Goal: Complete application form

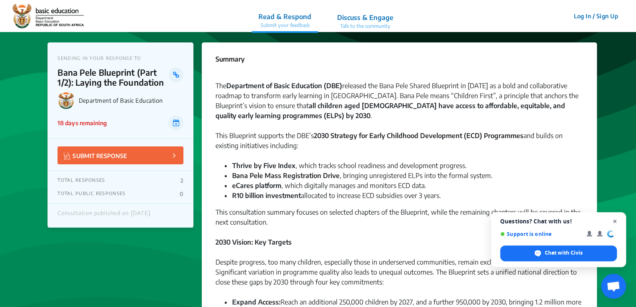
click at [614, 222] on span "Close chat" at bounding box center [614, 222] width 10 height 10
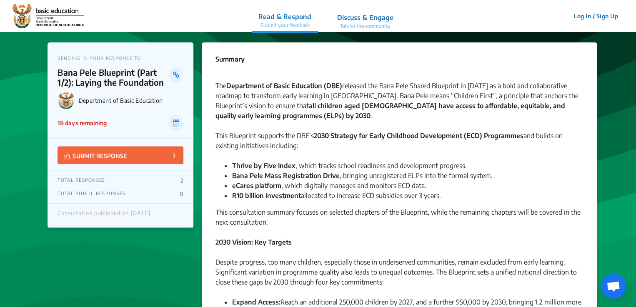
drag, startPoint x: 634, startPoint y: 38, endPoint x: 634, endPoint y: 46, distance: 7.9
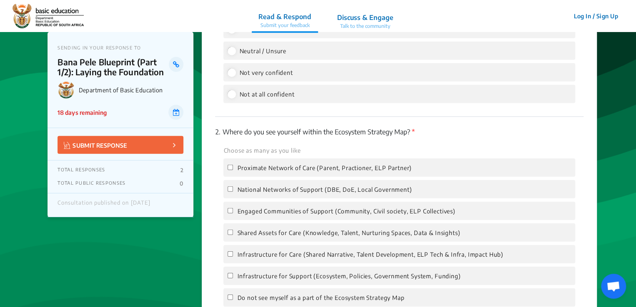
scroll to position [1161, 0]
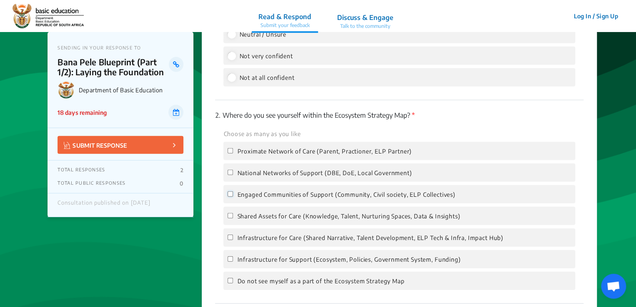
click at [230, 196] on input "Engaged Communities of Support (Community, Civil society, ELP Collectives)" at bounding box center [229, 194] width 5 height 5
checkbox input "true"
click at [230, 172] on input "National Networks of Support (DBE, DoE, Local Government)" at bounding box center [229, 172] width 5 height 5
checkbox input "true"
click at [234, 57] on input "Not very confident" at bounding box center [230, 55] width 7 height 7
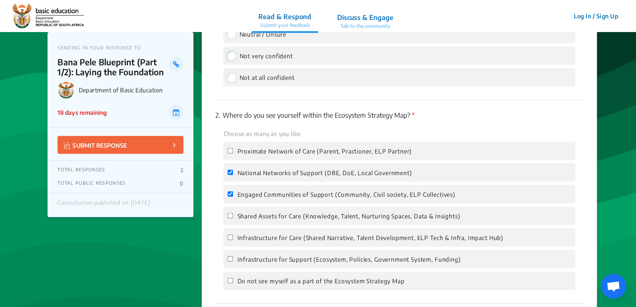
radio input "true"
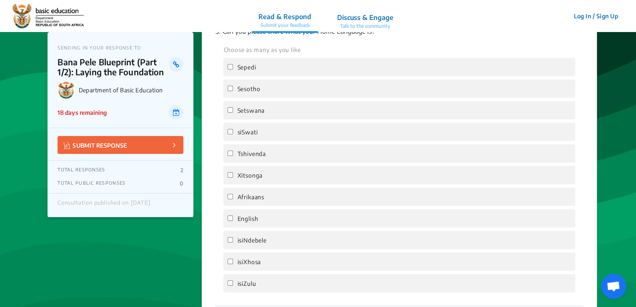
scroll to position [1451, 0]
click at [229, 219] on input "English" at bounding box center [229, 216] width 5 height 5
checkbox input "true"
click at [229, 135] on label "siSwati" at bounding box center [242, 130] width 30 height 10
click at [229, 132] on input "siSwati" at bounding box center [229, 129] width 5 height 5
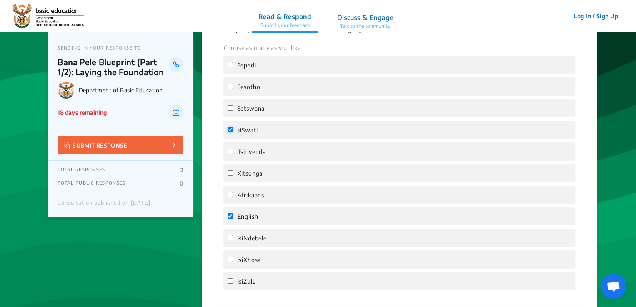
checkbox input "true"
click at [230, 284] on input "isiZulu" at bounding box center [229, 281] width 5 height 5
checkbox input "true"
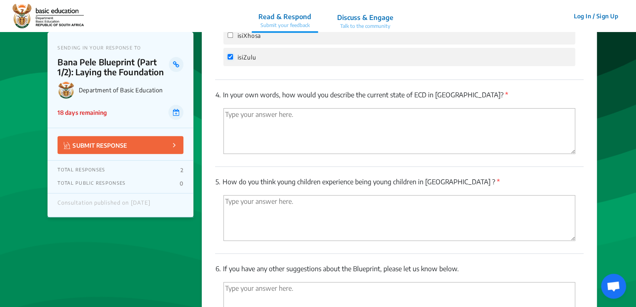
scroll to position [1678, 0]
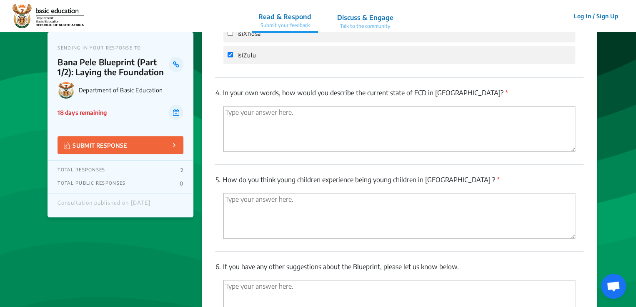
click at [233, 116] on textarea "'Type your answer here.' | translate" at bounding box center [398, 129] width 351 height 46
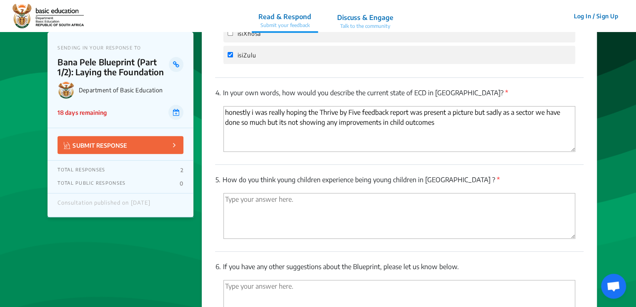
click at [422, 119] on textarea "honestly i was really hoping the Thrive by Five feedback report was present a p…" at bounding box center [398, 129] width 351 height 46
click at [480, 117] on textarea "honestly i was really hoping the Thrive by Five feedback report was going to pr…" at bounding box center [398, 129] width 351 height 46
click at [550, 117] on textarea "honestly i was really hoping the Thrive by Five feedback report was going to pr…" at bounding box center [398, 129] width 351 height 46
type textarea "honestly i was really hoping the Thrive by Five feedback report was going to pr…"
click at [230, 203] on textarea "'Type your answer here.' | translate" at bounding box center [398, 216] width 351 height 46
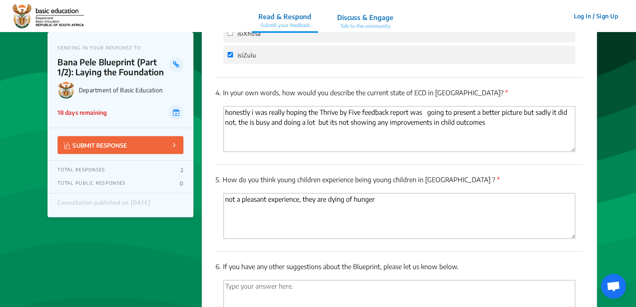
click at [227, 202] on textarea "not a pleasant experience, they are dying of hunger" at bounding box center [398, 216] width 351 height 46
click at [225, 202] on textarea "not a pleasant experience, they are dying of hunger" at bounding box center [398, 216] width 351 height 46
click at [482, 204] on textarea "if from an underpriviledged family ,not a pleasant experience, they are dying o…" at bounding box center [398, 216] width 351 height 46
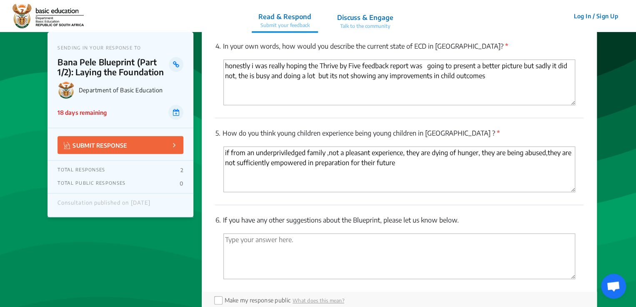
scroll to position [1727, 0]
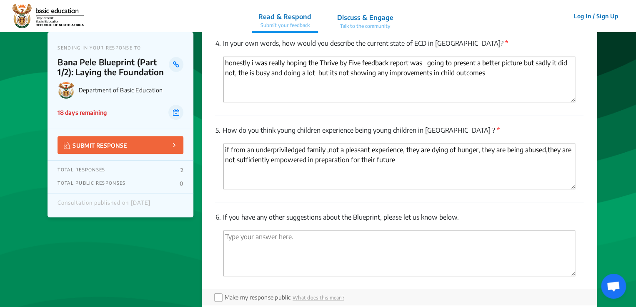
type textarea "if from an underpriviledged family, not a pleasant experience, they are dying o…"
click at [226, 239] on textarea "'Type your answer here.' | translate" at bounding box center [398, 254] width 351 height 46
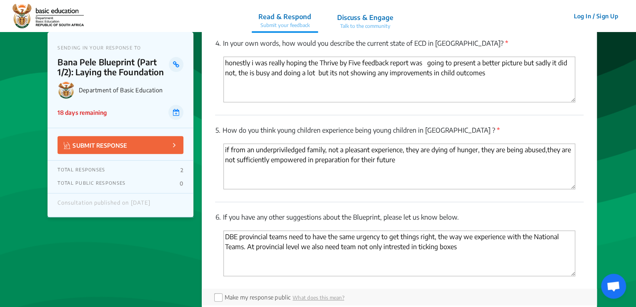
click at [355, 251] on textarea "DBE provincial teams need to have the same urgency to get things right, the way…" at bounding box center [398, 254] width 351 height 46
click at [468, 249] on textarea "DBE provincial teams need to have the same urgency to get things right, the way…" at bounding box center [398, 254] width 351 height 46
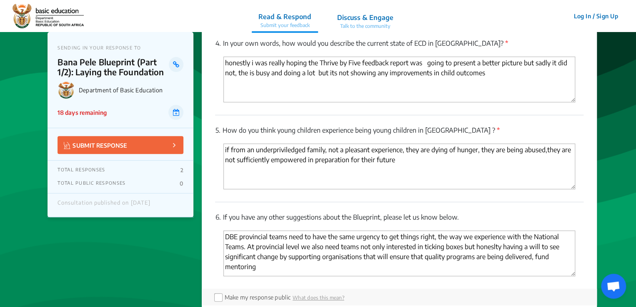
click at [533, 260] on textarea "DBE provincial teams need to have the same urgency to get things right, the way…" at bounding box center [398, 254] width 351 height 46
click at [282, 271] on textarea "DBE provincial teams need to have the same urgency to get things right, the way…" at bounding box center [398, 254] width 351 height 46
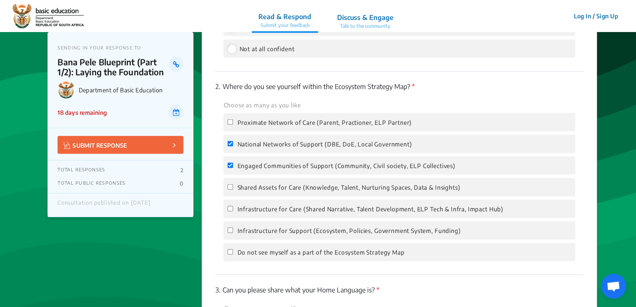
scroll to position [1193, 0]
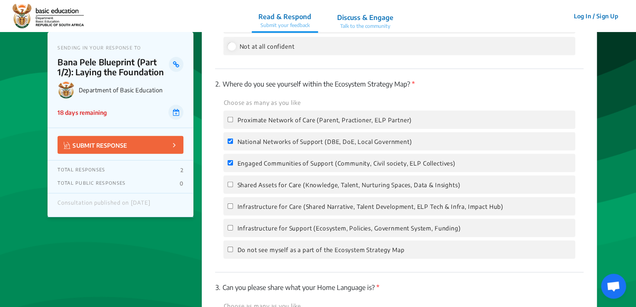
type textarea "DBE provincial teams need to have the same urgency to get things right, the way…"
click at [340, 140] on span "National Networks of Support (DBE, DoE, Local Government)" at bounding box center [324, 141] width 175 height 7
click at [233, 140] on input "National Networks of Support (DBE, DoE, Local Government)" at bounding box center [229, 141] width 5 height 5
checkbox input "false"
click at [231, 118] on input "Proximate Network of Care (Parent, Practioner, ELP Partner)" at bounding box center [229, 119] width 5 height 5
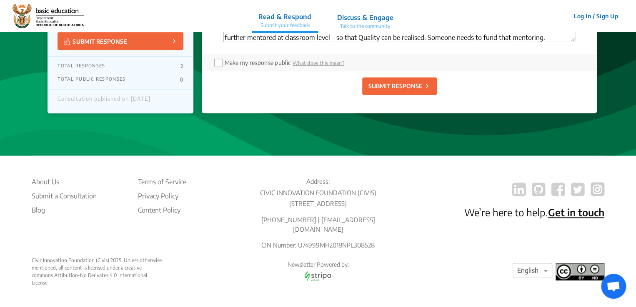
scroll to position [1966, 0]
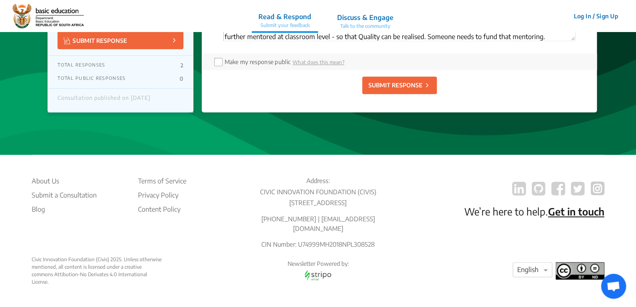
click at [378, 87] on p "SUBMIT RESPONSE" at bounding box center [395, 85] width 54 height 9
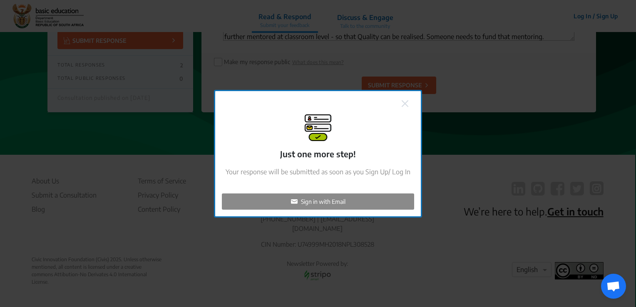
checkbox input "false"
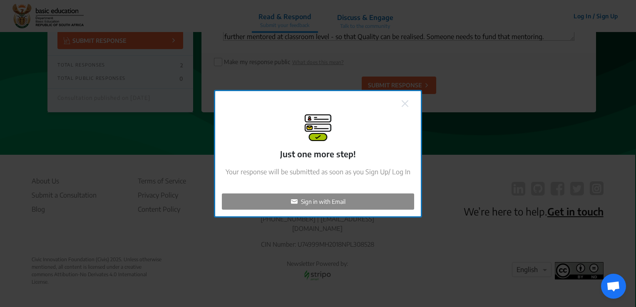
click at [312, 202] on p "Sign in with Email" at bounding box center [323, 201] width 45 height 9
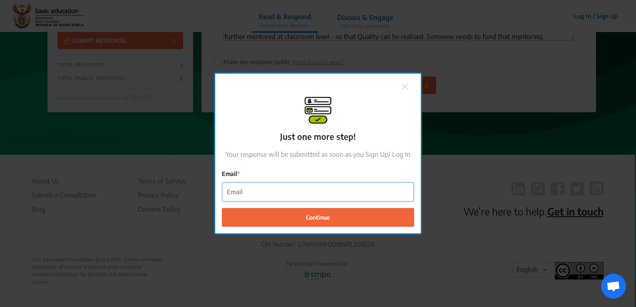
click at [268, 193] on input "Email" at bounding box center [318, 192] width 192 height 19
type input "[EMAIL_ADDRESS][DOMAIN_NAME]"
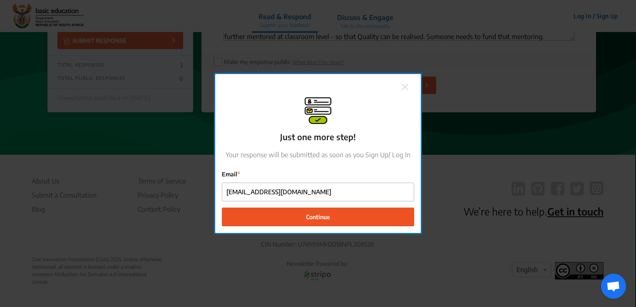
click at [315, 216] on span "Continue" at bounding box center [318, 217] width 24 height 9
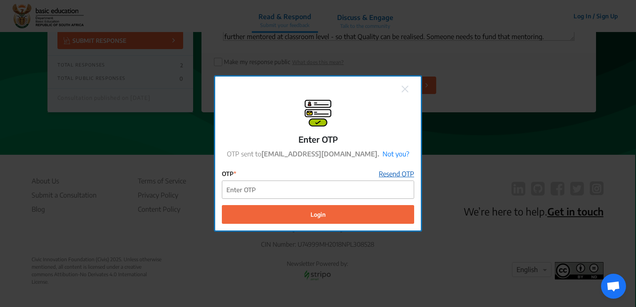
click at [390, 177] on link "Resend OTP" at bounding box center [396, 174] width 35 height 10
click at [392, 176] on link "Resend OTP" at bounding box center [396, 174] width 35 height 10
click at [467, 102] on div "Enter OTP OTP sent to [EMAIL_ADDRESS][DOMAIN_NAME]. Not you? OTP Resend OTP in …" at bounding box center [318, 153] width 636 height 307
click at [407, 90] on img at bounding box center [405, 89] width 7 height 7
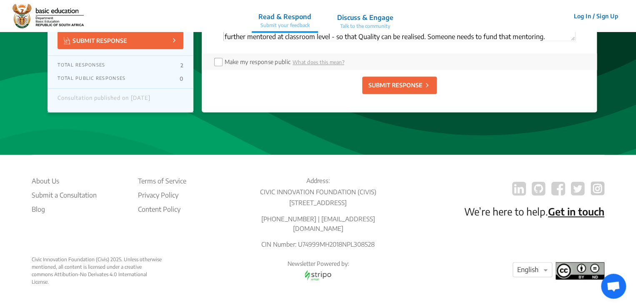
click at [601, 16] on button "Log In / Sign Up" at bounding box center [595, 16] width 55 height 13
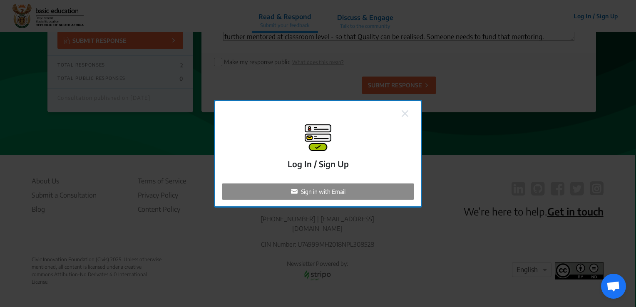
click at [325, 192] on p "Sign in with Email" at bounding box center [323, 191] width 45 height 9
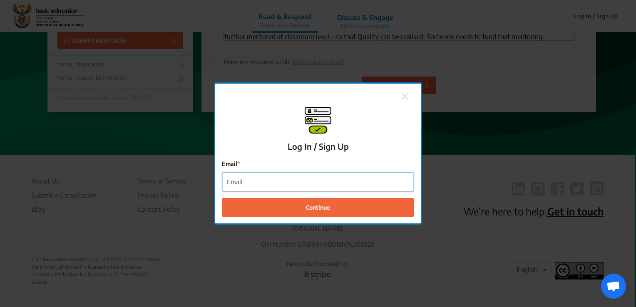
click at [280, 187] on input "Email" at bounding box center [318, 182] width 192 height 19
type input "[EMAIL_ADDRESS][DOMAIN_NAME]"
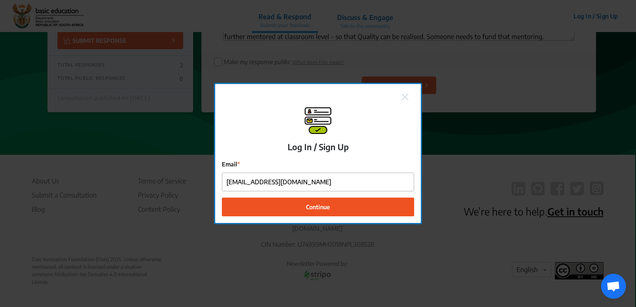
click at [309, 204] on span "Continue" at bounding box center [318, 207] width 24 height 9
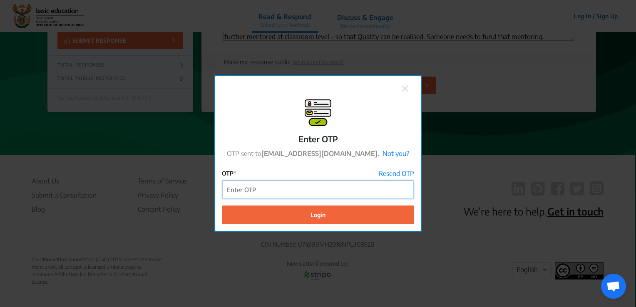
click at [248, 192] on input "OTP" at bounding box center [318, 190] width 192 height 19
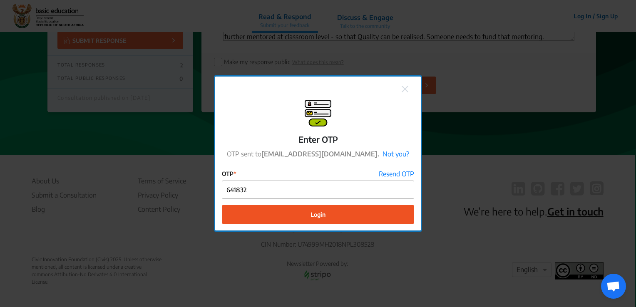
click at [297, 212] on button "Login" at bounding box center [318, 214] width 192 height 19
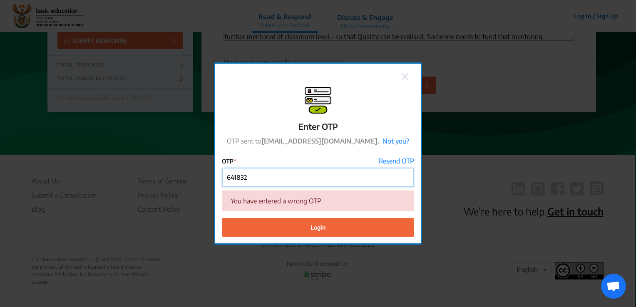
click at [255, 181] on input "641832" at bounding box center [318, 177] width 192 height 19
type input "6"
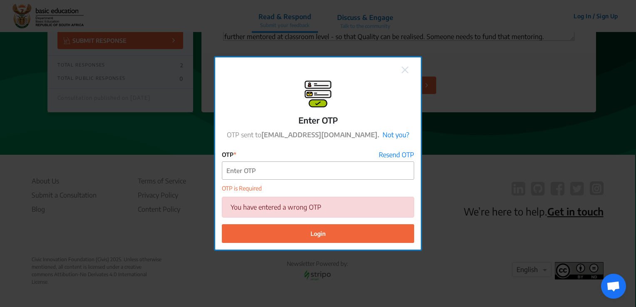
click at [405, 70] on img at bounding box center [405, 70] width 7 height 7
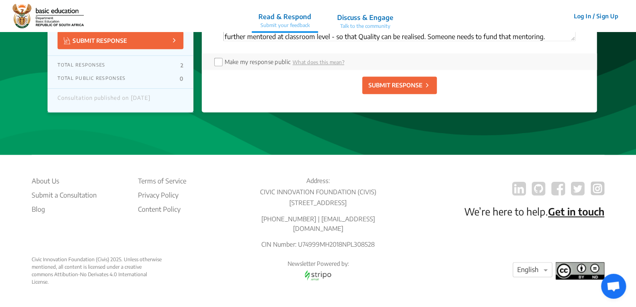
click at [402, 84] on p "SUBMIT RESPONSE" at bounding box center [395, 85] width 54 height 9
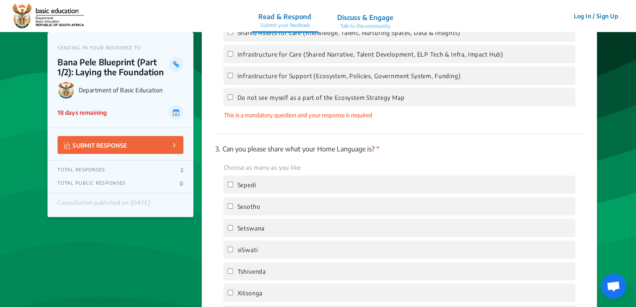
scroll to position [1308, 0]
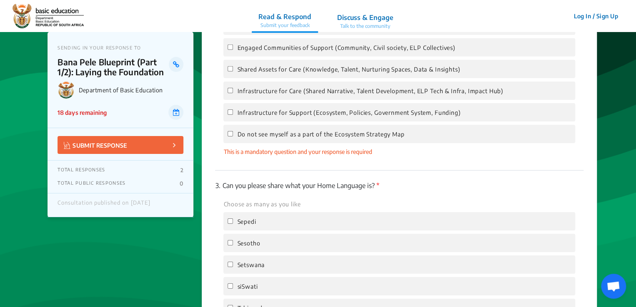
click at [117, 147] on p "SUBMIT RESPONSE" at bounding box center [95, 145] width 63 height 10
click at [172, 144] on icon at bounding box center [173, 145] width 2 height 9
click at [158, 142] on button "SUBMIT RESPONSE" at bounding box center [120, 145] width 126 height 18
click at [92, 142] on p "SUBMIT RESPONSE" at bounding box center [95, 145] width 63 height 10
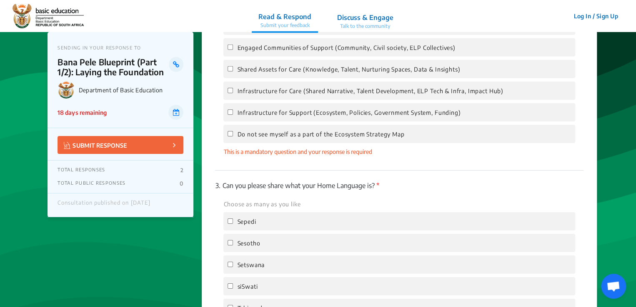
click at [92, 142] on p "SUBMIT RESPONSE" at bounding box center [95, 145] width 63 height 10
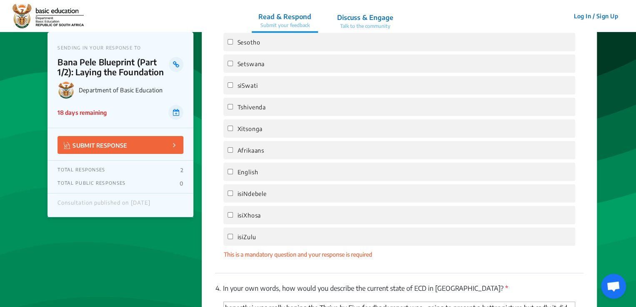
scroll to position [1508, 0]
click at [231, 88] on input "siSwati" at bounding box center [229, 86] width 5 height 5
checkbox input "true"
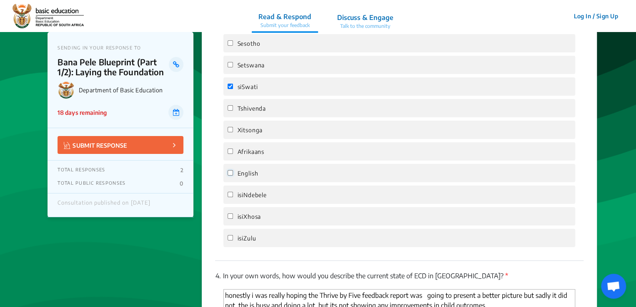
click at [230, 175] on input "English" at bounding box center [229, 172] width 5 height 5
checkbox input "true"
click at [230, 241] on input "isiZulu" at bounding box center [229, 237] width 5 height 5
checkbox input "true"
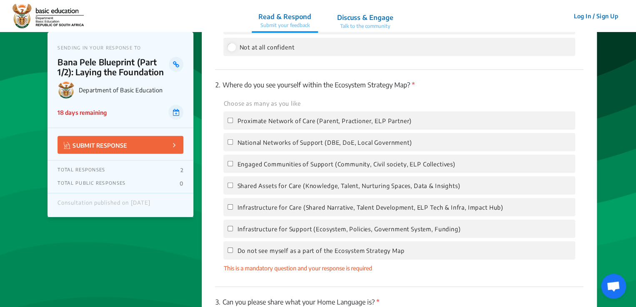
scroll to position [1208, 0]
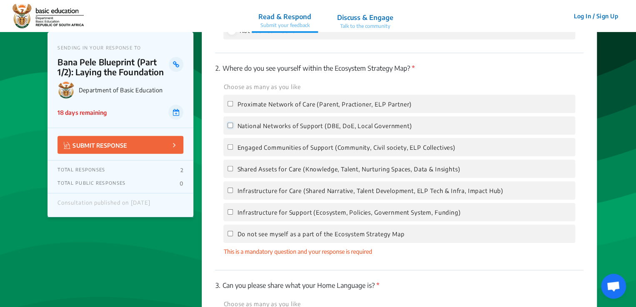
click at [232, 124] on input "National Networks of Support (DBE, DoE, Local Government)" at bounding box center [229, 125] width 5 height 5
checkbox input "true"
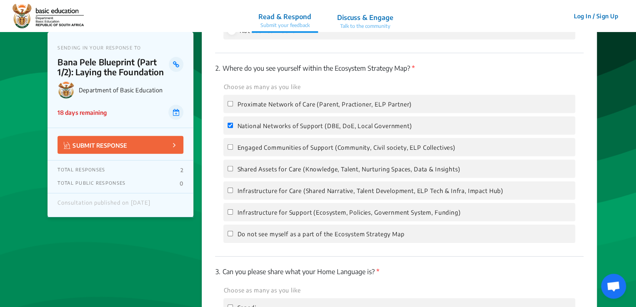
click at [232, 152] on label "Engaged Communities of Support (Community, Civil society, ELP Collectives)" at bounding box center [340, 147] width 227 height 10
click at [232, 150] on input "Engaged Communities of Support (Community, Civil society, ELP Collectives)" at bounding box center [229, 147] width 5 height 5
checkbox input "true"
click at [230, 106] on input "Proximate Network of Care (Parent, Practioner, ELP Partner)" at bounding box center [229, 103] width 5 height 5
checkbox input "true"
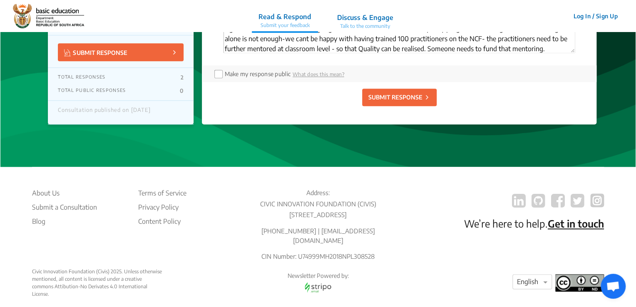
scroll to position [1966, 0]
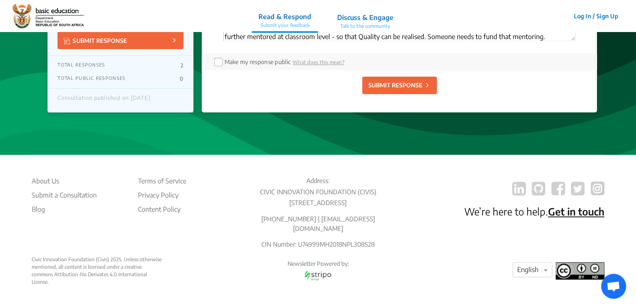
click at [385, 85] on p "SUBMIT RESPONSE" at bounding box center [395, 85] width 54 height 9
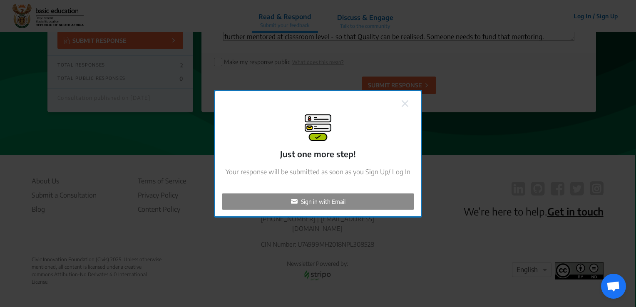
click at [307, 200] on p "Sign in with Email" at bounding box center [323, 201] width 45 height 9
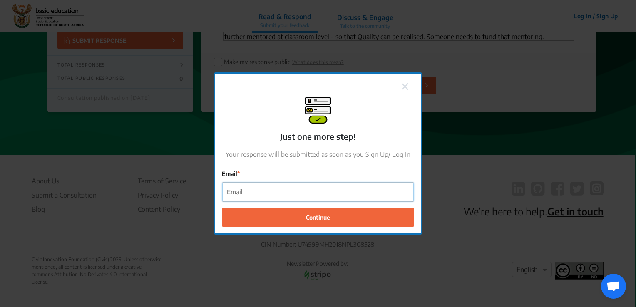
click at [269, 191] on input "Email" at bounding box center [318, 192] width 192 height 19
type input "[EMAIL_ADDRESS][DOMAIN_NAME]"
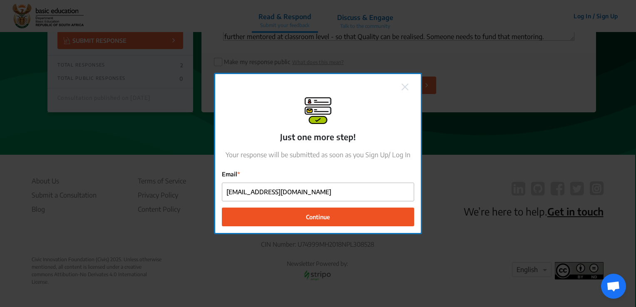
click at [315, 215] on span "Continue" at bounding box center [318, 217] width 24 height 9
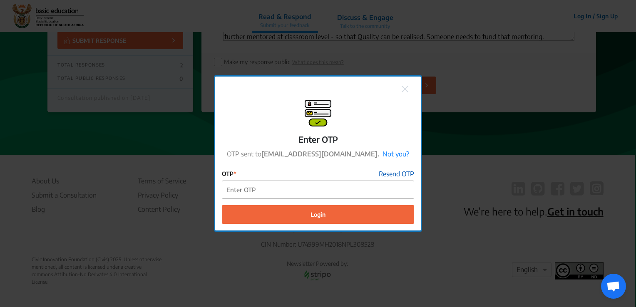
click at [396, 172] on link "Resend OTP" at bounding box center [396, 174] width 35 height 10
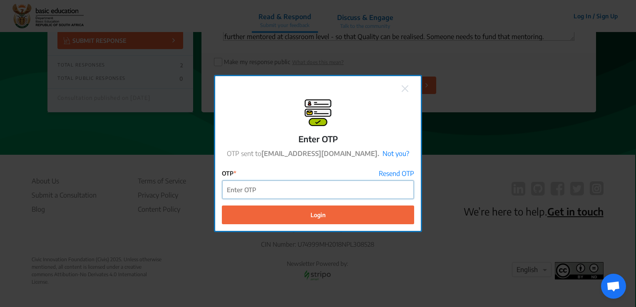
click at [242, 189] on input "OTP" at bounding box center [318, 190] width 192 height 19
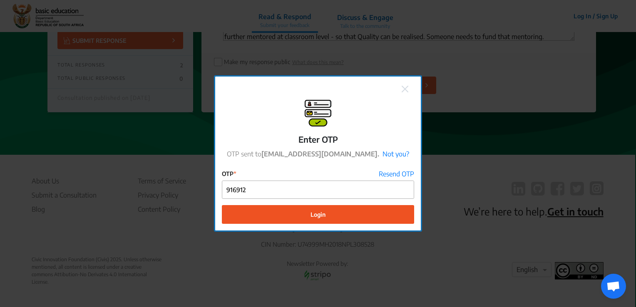
click at [309, 214] on button "Login" at bounding box center [318, 214] width 192 height 19
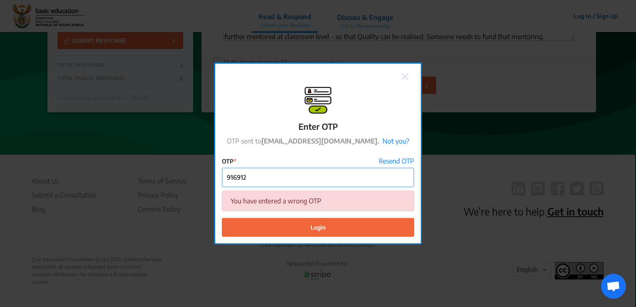
click at [246, 179] on input "916912" at bounding box center [318, 177] width 192 height 19
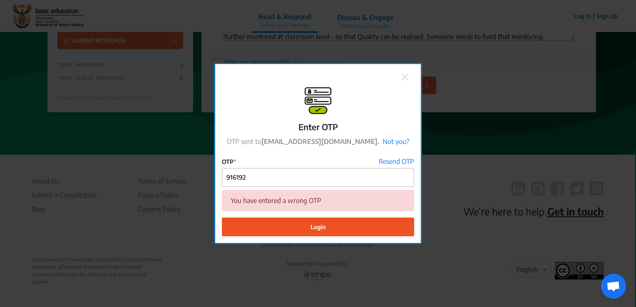
click at [313, 227] on span "Login" at bounding box center [318, 227] width 15 height 9
click at [390, 162] on link "Resend OTP" at bounding box center [396, 162] width 35 height 10
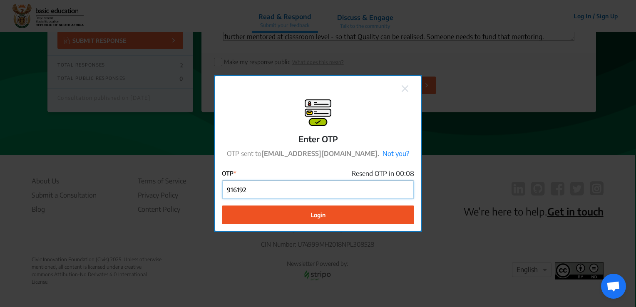
click at [249, 191] on input "916192" at bounding box center [318, 190] width 192 height 19
type input "9"
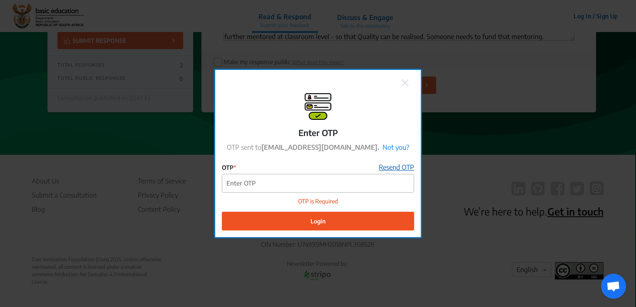
click at [390, 169] on link "Resend OTP" at bounding box center [396, 167] width 35 height 10
click at [389, 167] on link "Resend OTP" at bounding box center [396, 167] width 35 height 10
click at [397, 167] on link "Resend OTP" at bounding box center [396, 167] width 35 height 10
